Goal: Transaction & Acquisition: Purchase product/service

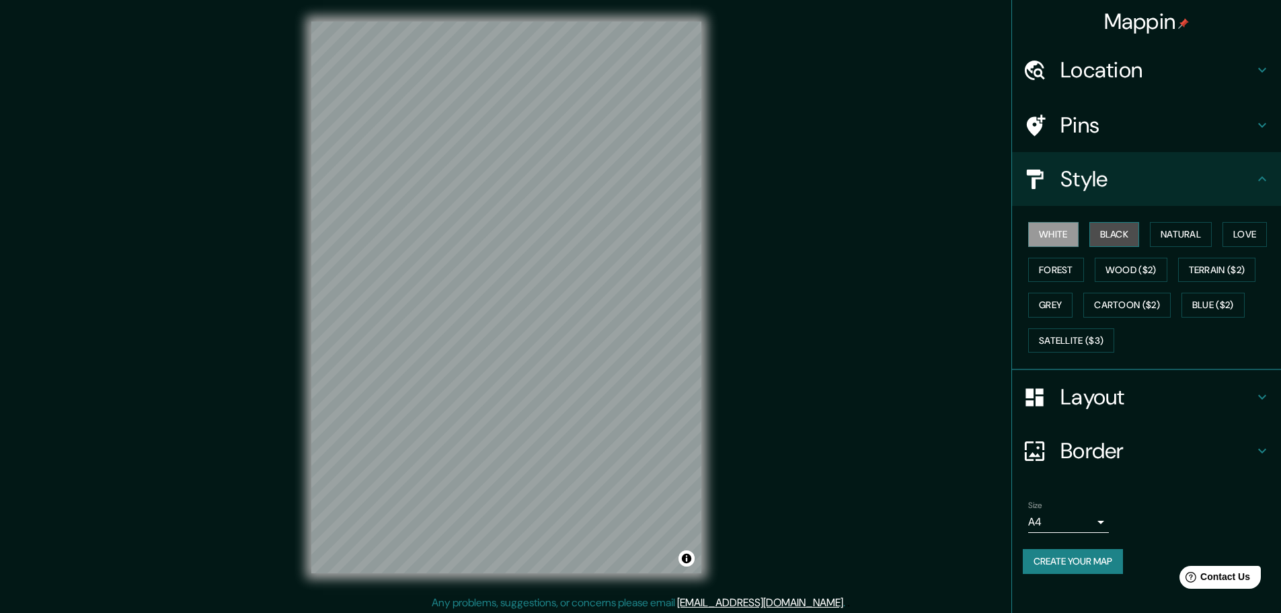
click at [1124, 240] on button "Black" at bounding box center [1114, 234] width 50 height 25
click at [1104, 555] on button "Create your map" at bounding box center [1073, 561] width 100 height 25
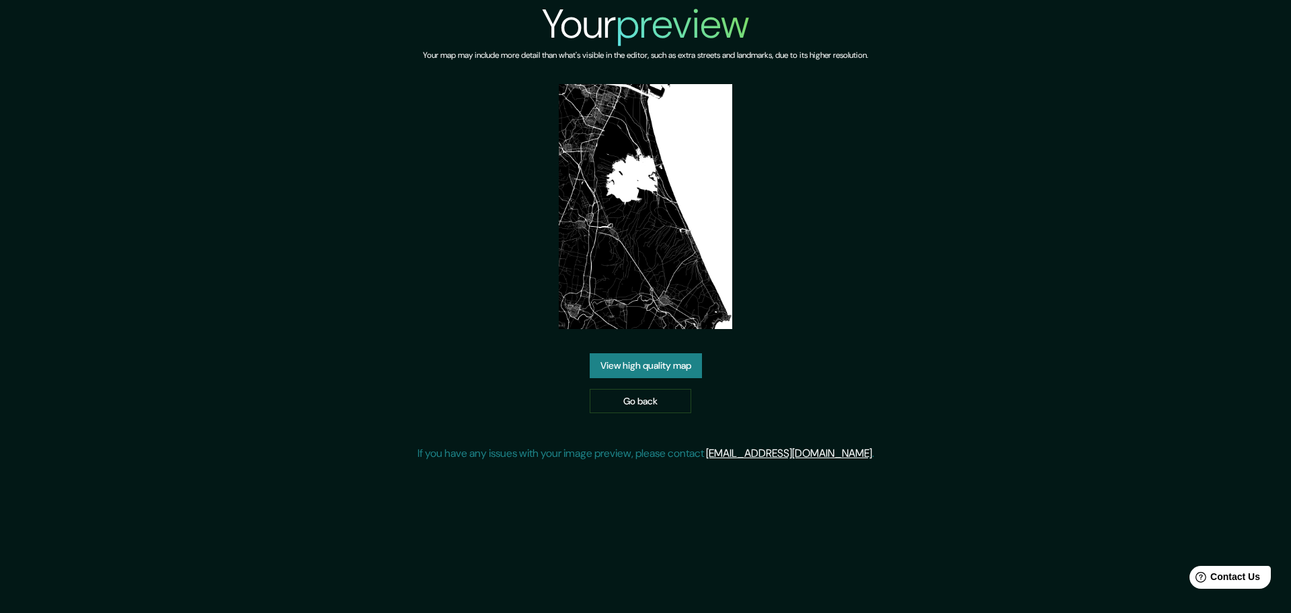
click at [662, 368] on link "View high quality map" at bounding box center [646, 365] width 112 height 25
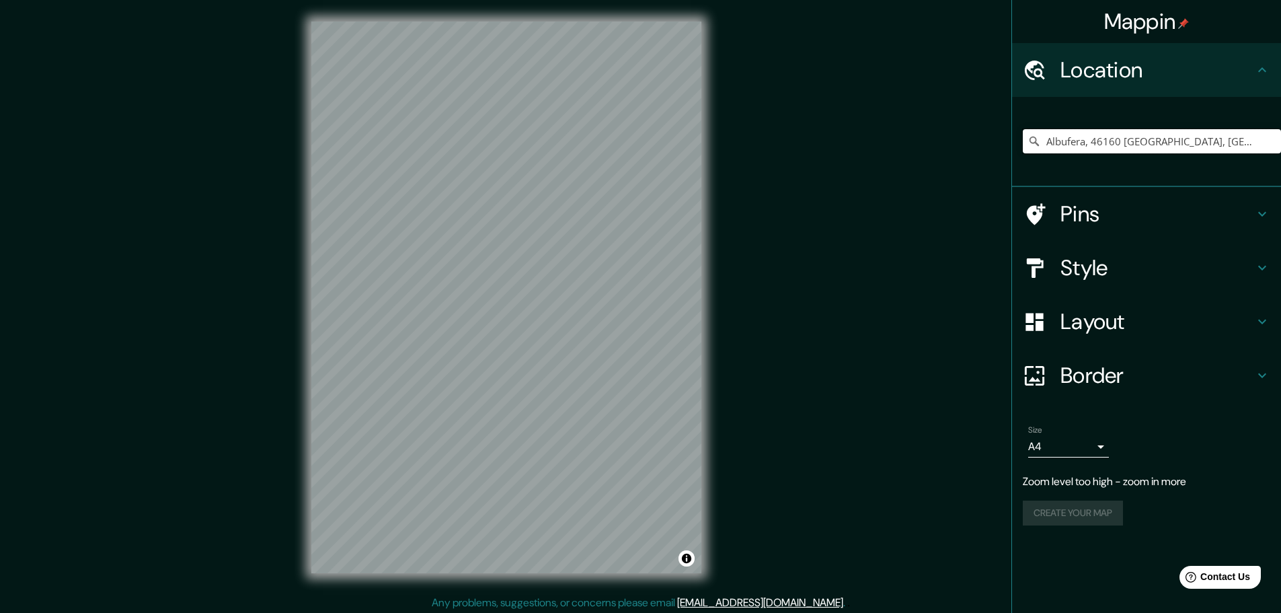
click at [1116, 138] on input "Albufera, 46160 [GEOGRAPHIC_DATA], [GEOGRAPHIC_DATA], [GEOGRAPHIC_DATA]" at bounding box center [1152, 141] width 258 height 24
click at [1116, 138] on input "Albufera, 46160 Llíria, provincia de Valencia, España" at bounding box center [1152, 141] width 258 height 24
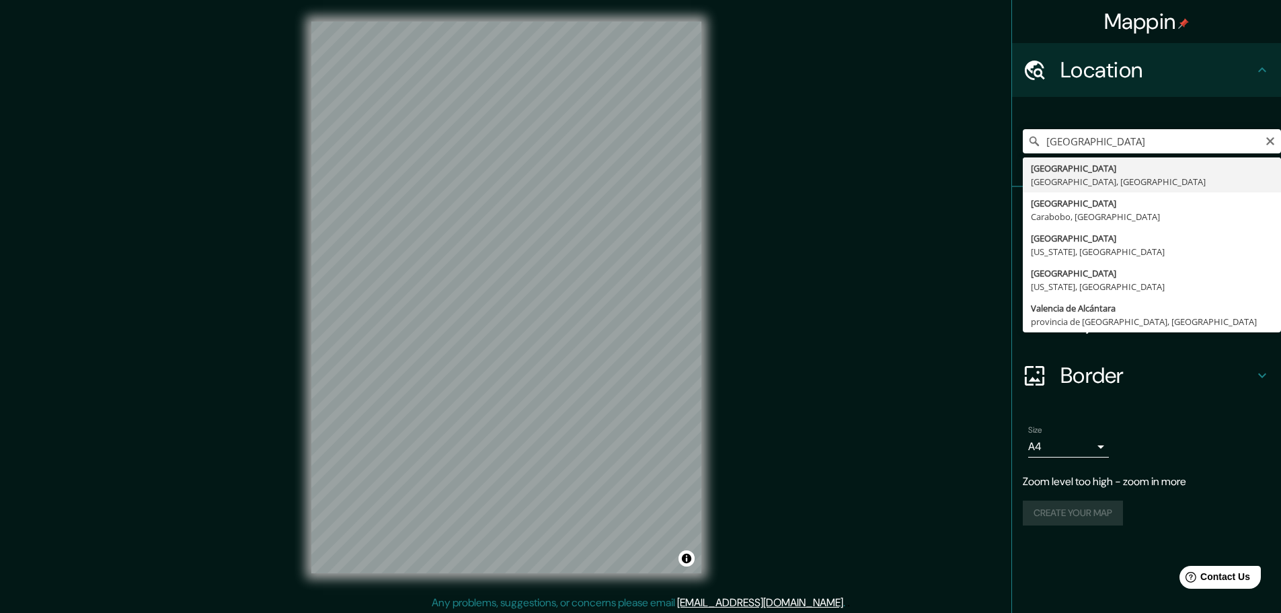
type input "[GEOGRAPHIC_DATA], [GEOGRAPHIC_DATA], [GEOGRAPHIC_DATA]"
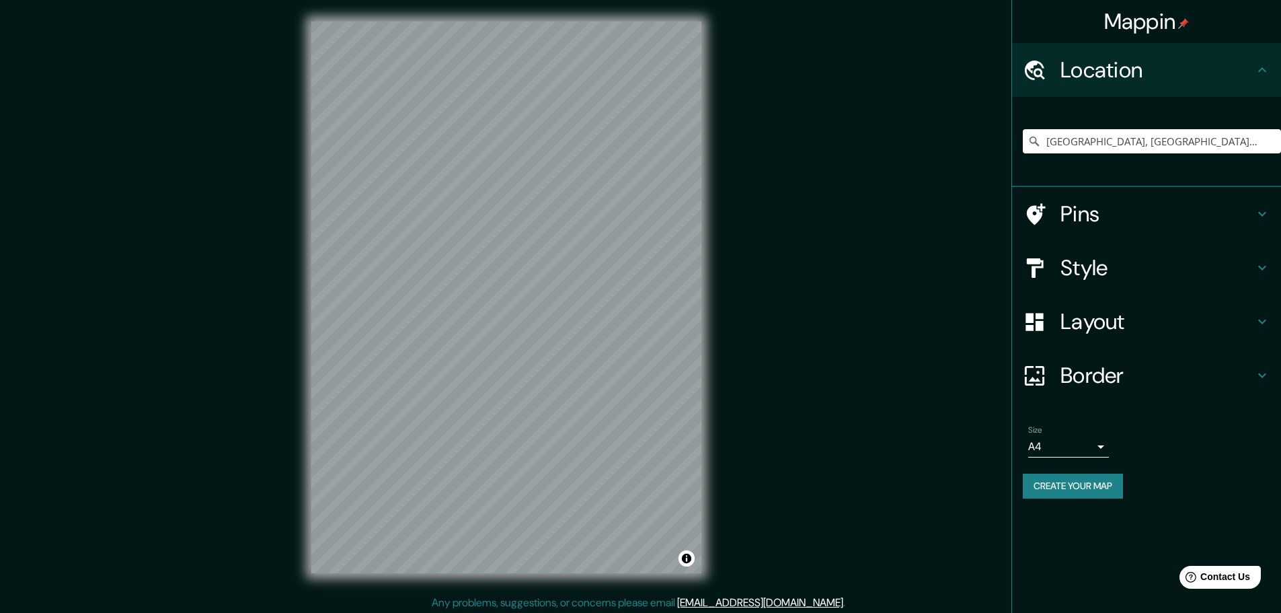
click at [1137, 270] on h4 "Style" at bounding box center [1157, 267] width 194 height 27
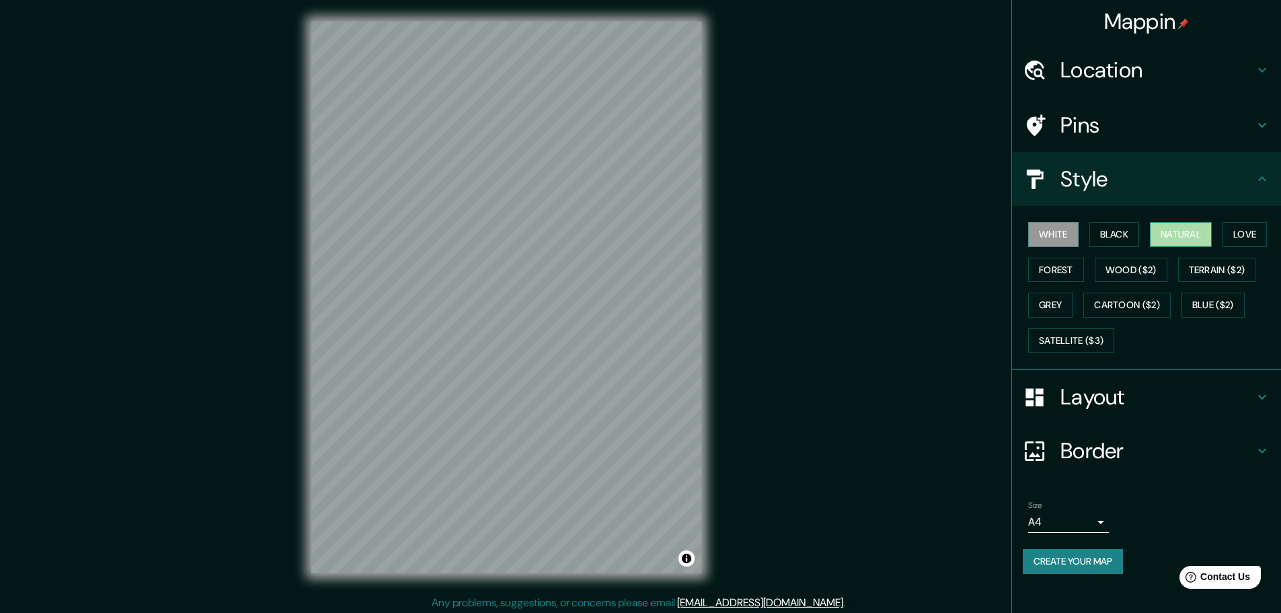
click at [1184, 236] on button "Natural" at bounding box center [1181, 234] width 62 height 25
click at [1240, 236] on button "Love" at bounding box center [1244, 234] width 44 height 25
click at [1126, 233] on button "Black" at bounding box center [1114, 234] width 50 height 25
click at [1171, 233] on button "Natural" at bounding box center [1181, 234] width 62 height 25
click at [1071, 254] on div "White Black Natural Love Forest Wood ($2) Terrain ($2) Grey Cartoon ($2) Blue (…" at bounding box center [1152, 287] width 258 height 141
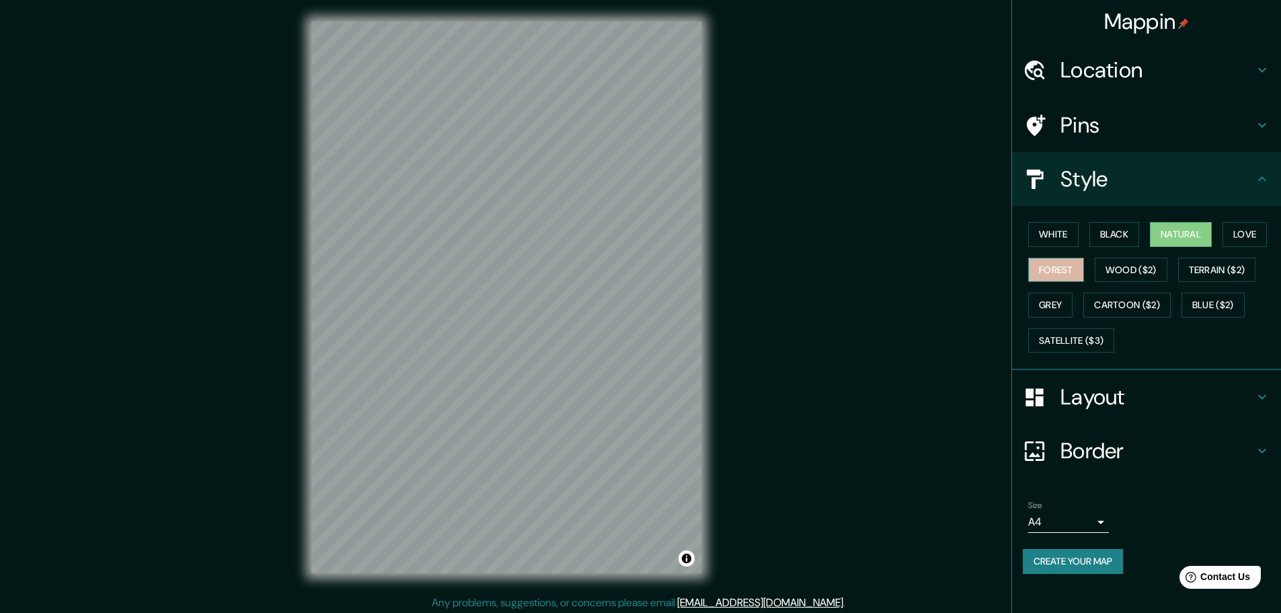
click at [1069, 269] on button "Forest" at bounding box center [1056, 270] width 56 height 25
click at [1153, 256] on div "White Black Natural Love Forest Wood ($2) Terrain ($2) Grey Cartoon ($2) Blue (…" at bounding box center [1152, 287] width 258 height 141
click at [1162, 245] on button "Natural" at bounding box center [1181, 234] width 62 height 25
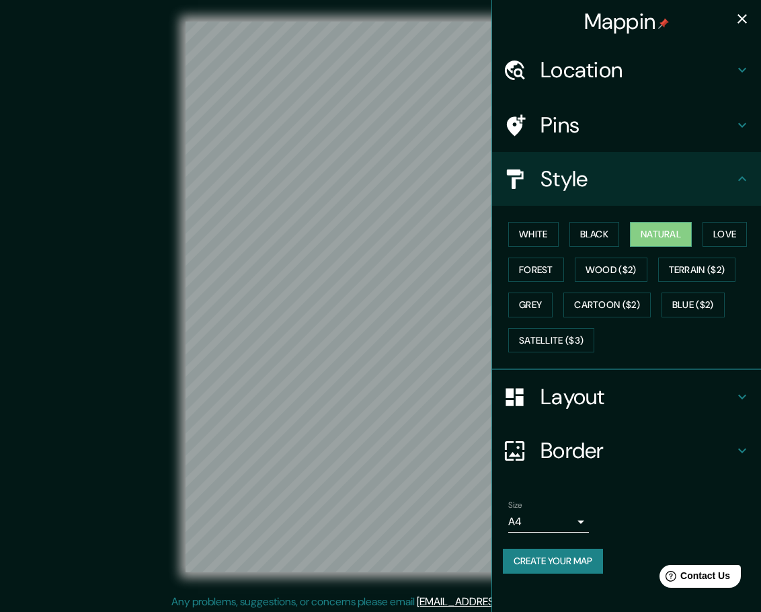
click at [737, 17] on icon "button" at bounding box center [742, 19] width 16 height 16
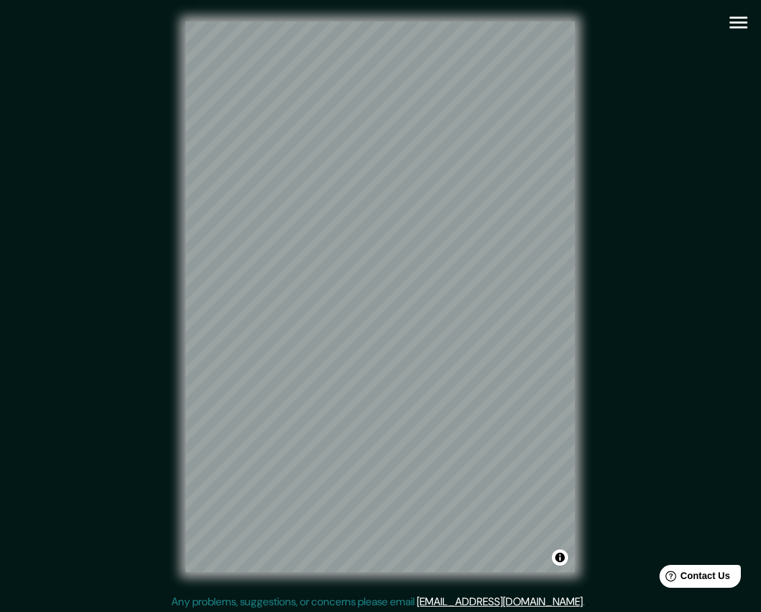
click at [745, 23] on icon "button" at bounding box center [738, 23] width 17 height 12
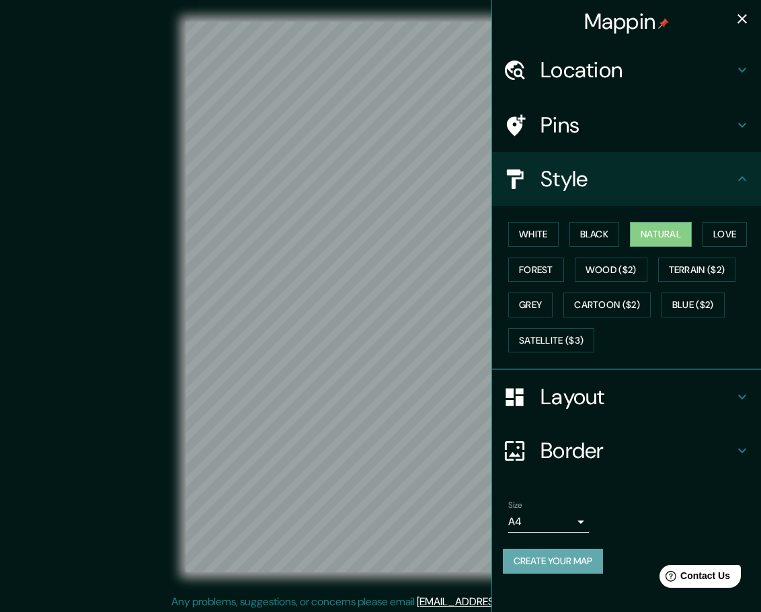
click at [580, 559] on button "Create your map" at bounding box center [553, 561] width 100 height 25
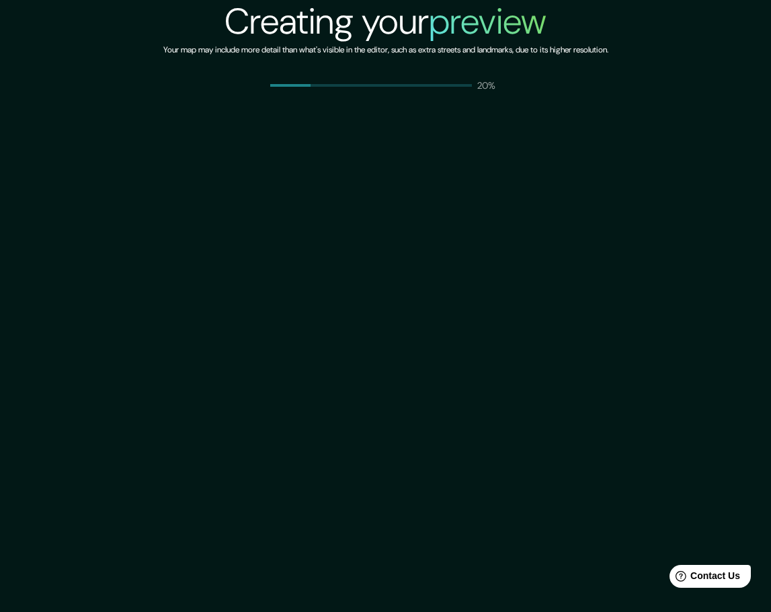
click at [574, 559] on div "Creating your preview Your map may include more detail than what's visible in t…" at bounding box center [385, 306] width 771 height 612
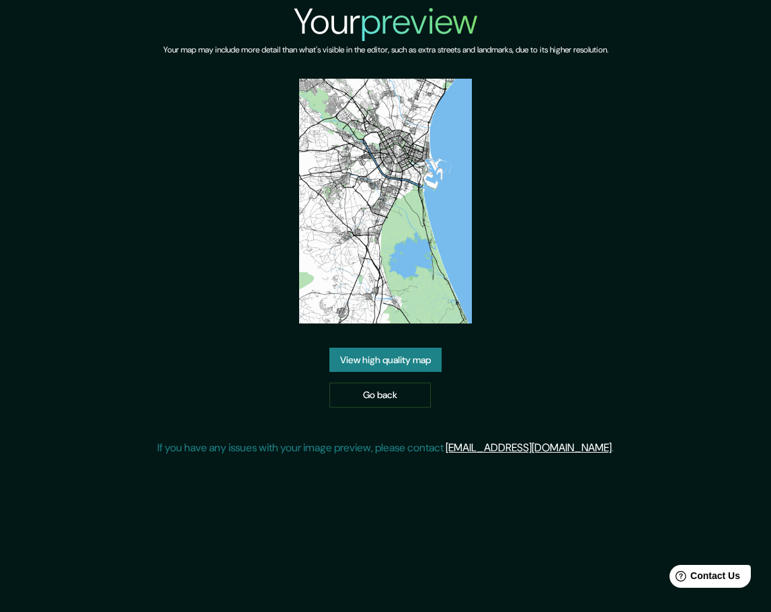
drag, startPoint x: 405, startPoint y: 252, endPoint x: 377, endPoint y: 360, distance: 111.2
click at [377, 360] on link "View high quality map" at bounding box center [385, 360] width 112 height 25
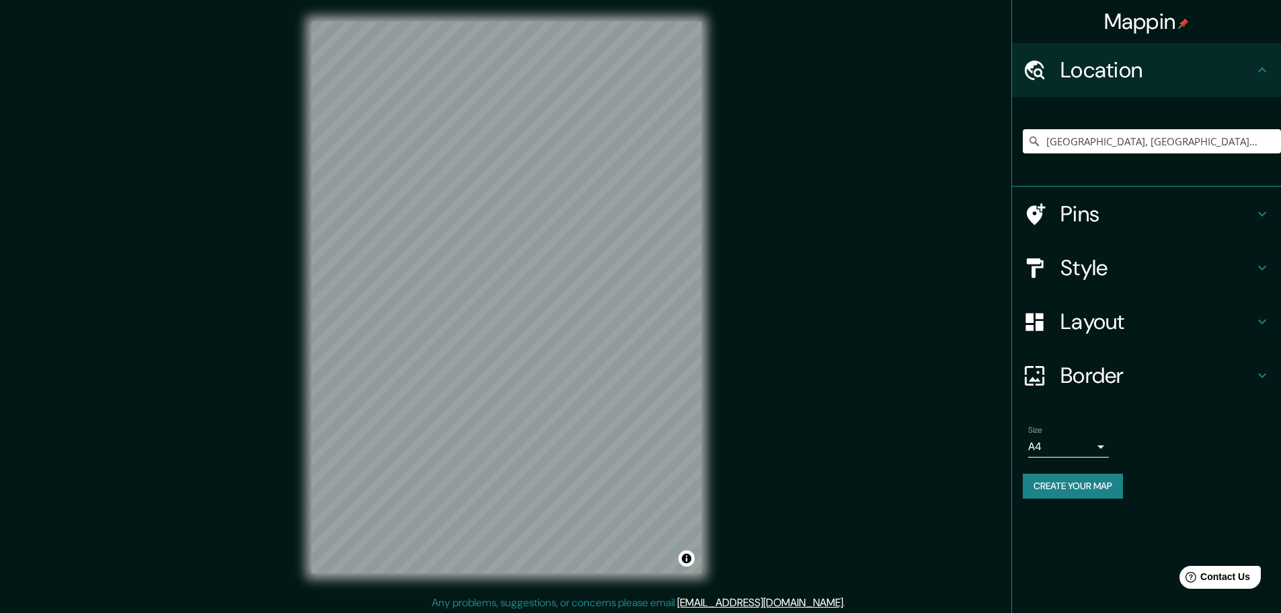
click at [761, 272] on h4 "Style" at bounding box center [1157, 267] width 194 height 27
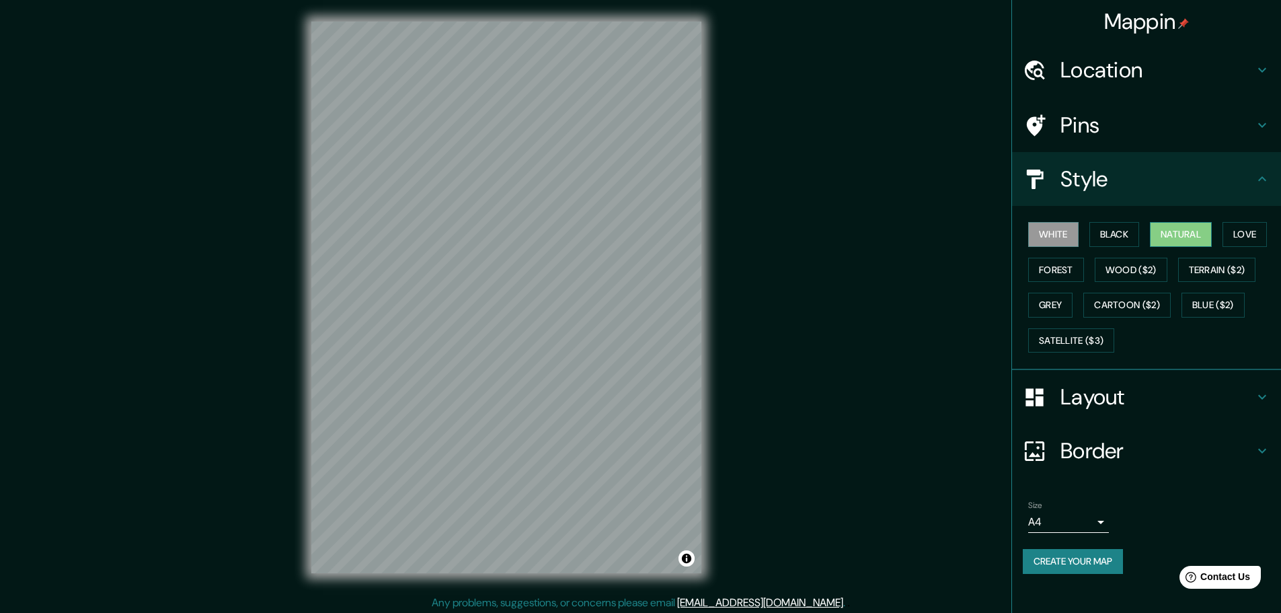
click at [761, 233] on button "Natural" at bounding box center [1181, 234] width 62 height 25
click at [761, 560] on button "Create your map" at bounding box center [1073, 561] width 100 height 25
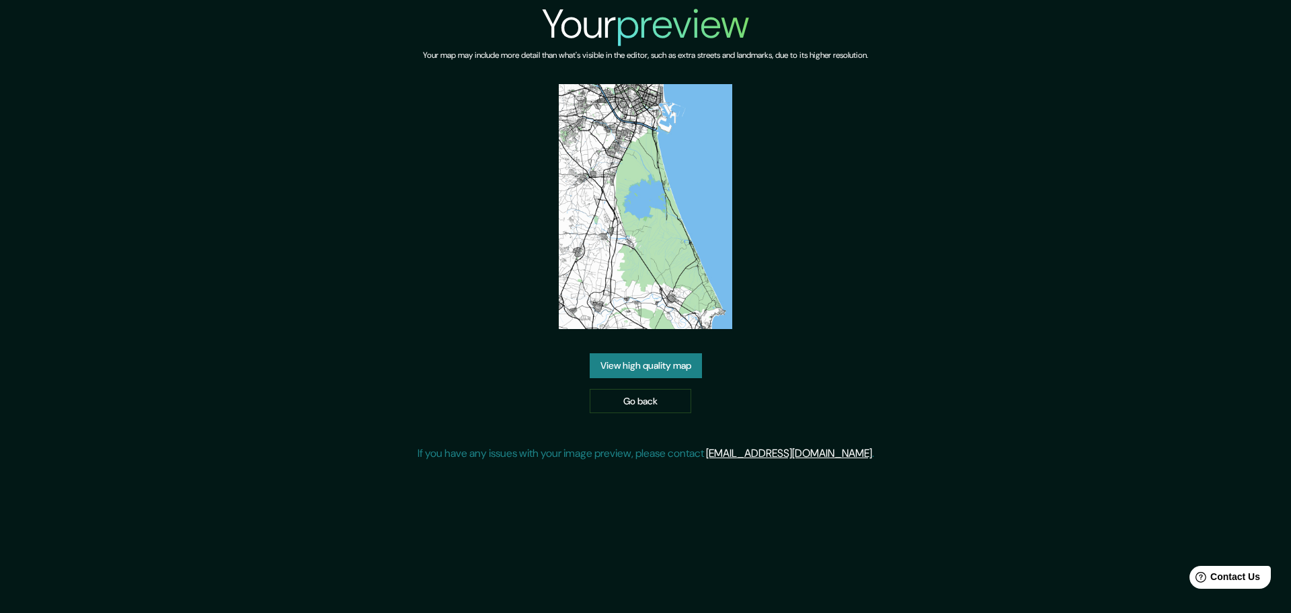
click at [670, 362] on link "View high quality map" at bounding box center [646, 365] width 112 height 25
